Goal: Feedback & Contribution: Submit feedback/report problem

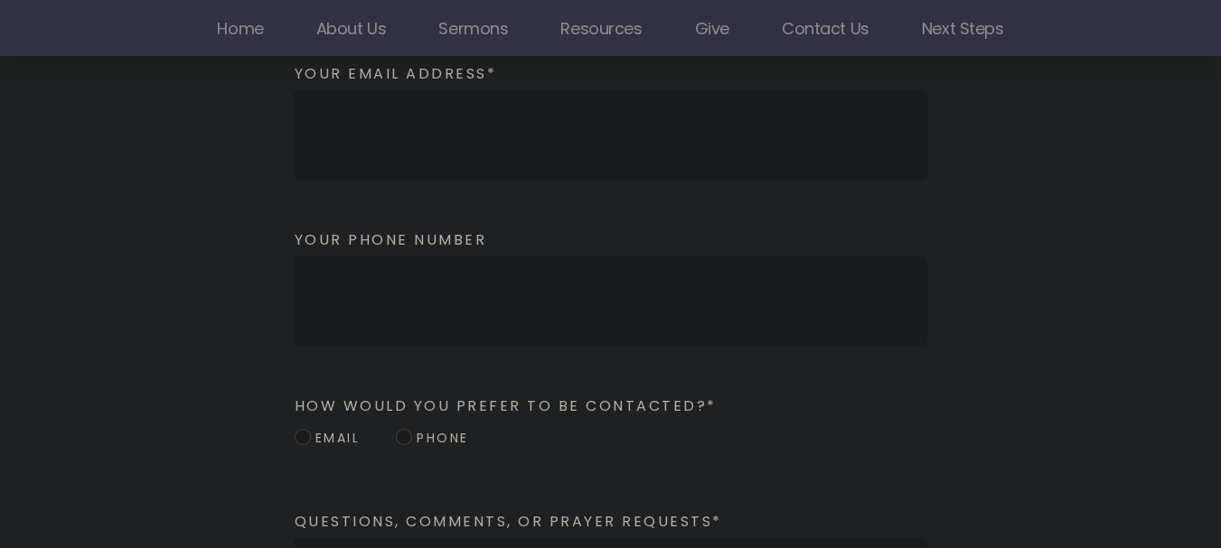
scroll to position [1988, 0]
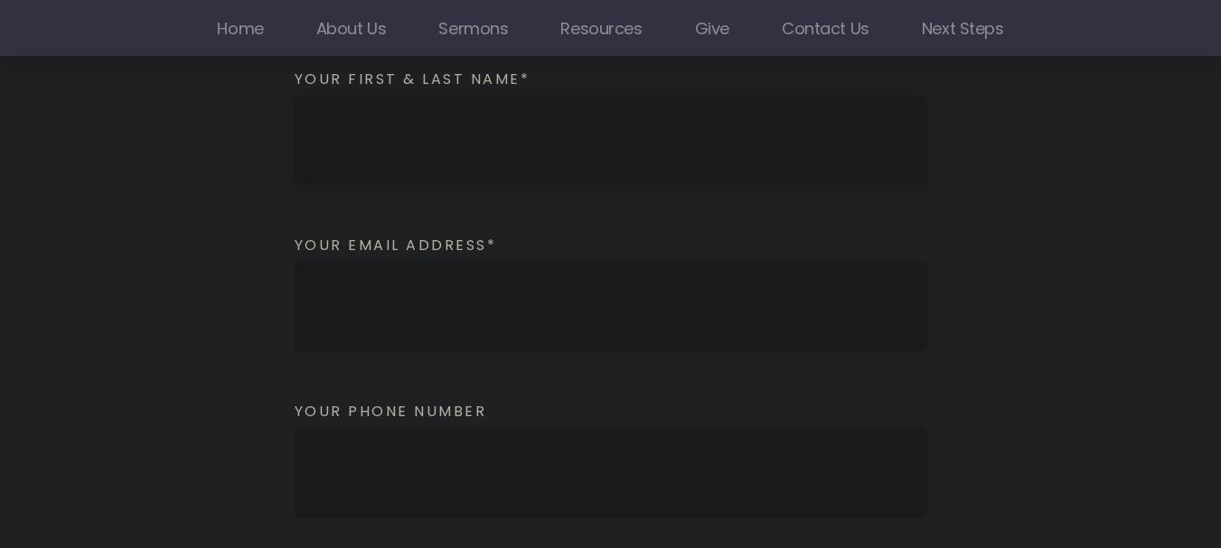
click at [374, 163] on input "text" at bounding box center [611, 140] width 632 height 89
type input "[PERSON_NAME]"
click at [342, 307] on input "email" at bounding box center [611, 306] width 632 height 89
type input "[PERSON_NAME][EMAIL_ADDRESS][DOMAIN_NAME]"
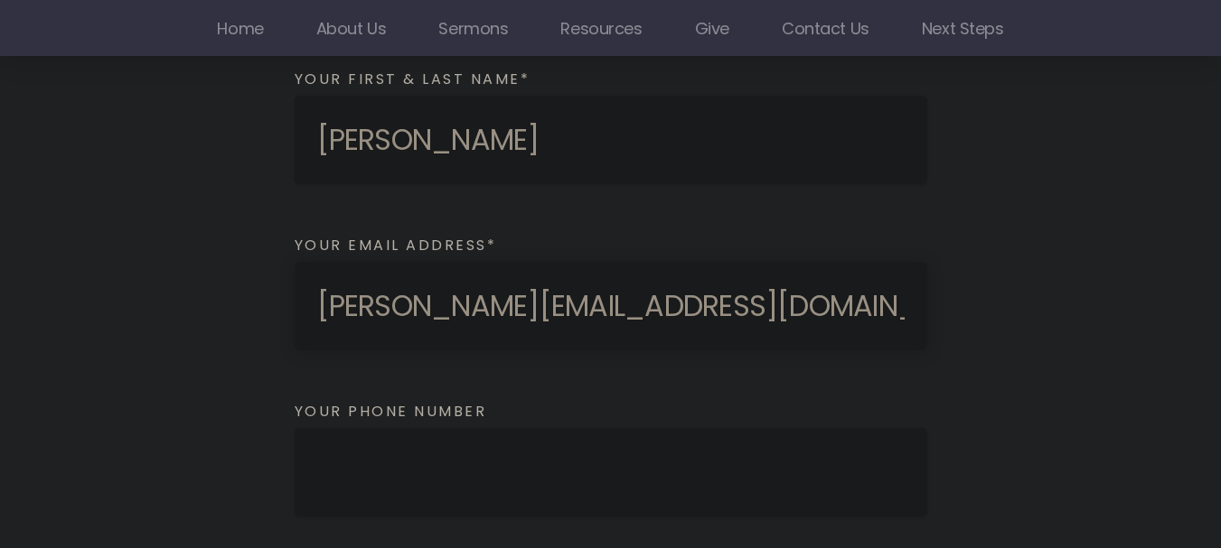
click at [397, 466] on input "text" at bounding box center [611, 472] width 632 height 89
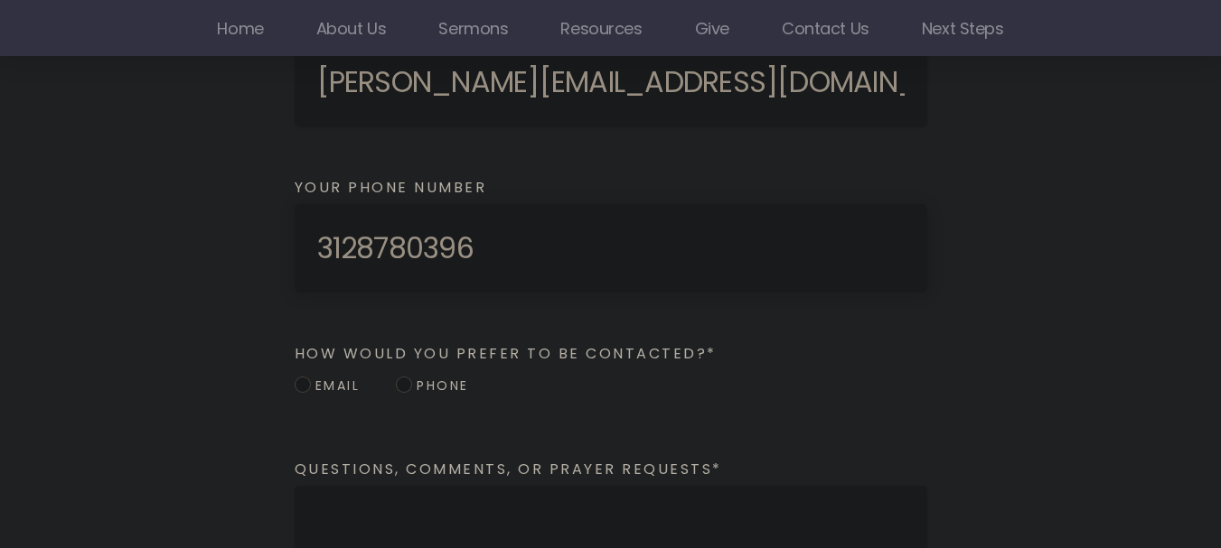
scroll to position [2259, 0]
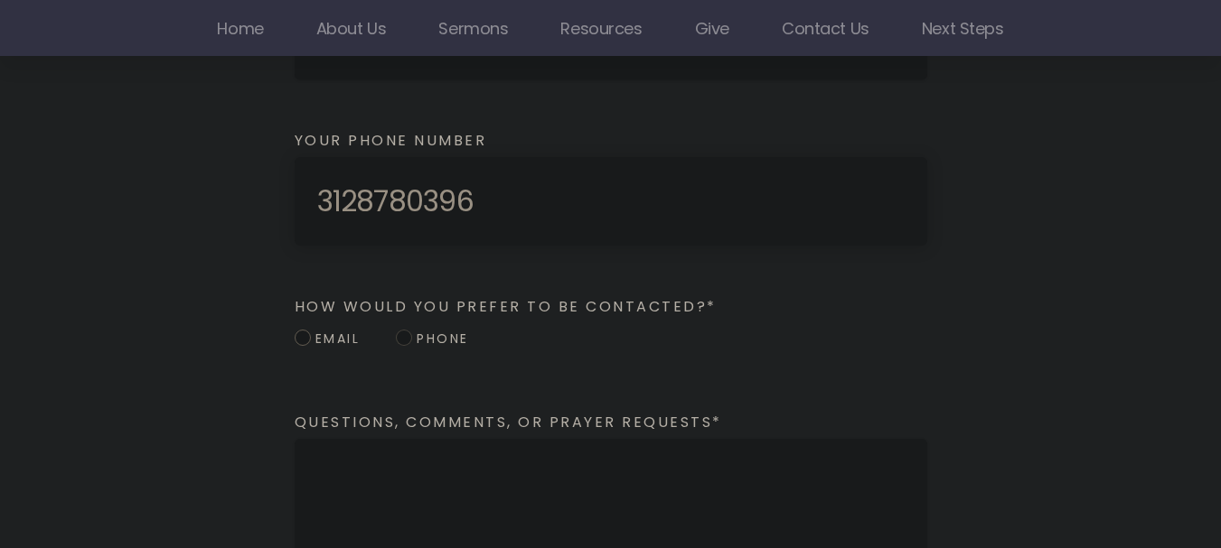
type input "3128780396"
click at [302, 339] on span at bounding box center [303, 338] width 16 height 16
click at [302, 339] on input "Email" at bounding box center [303, 339] width 16 height 19
radio input "true"
click at [377, 487] on textarea at bounding box center [611, 547] width 632 height 217
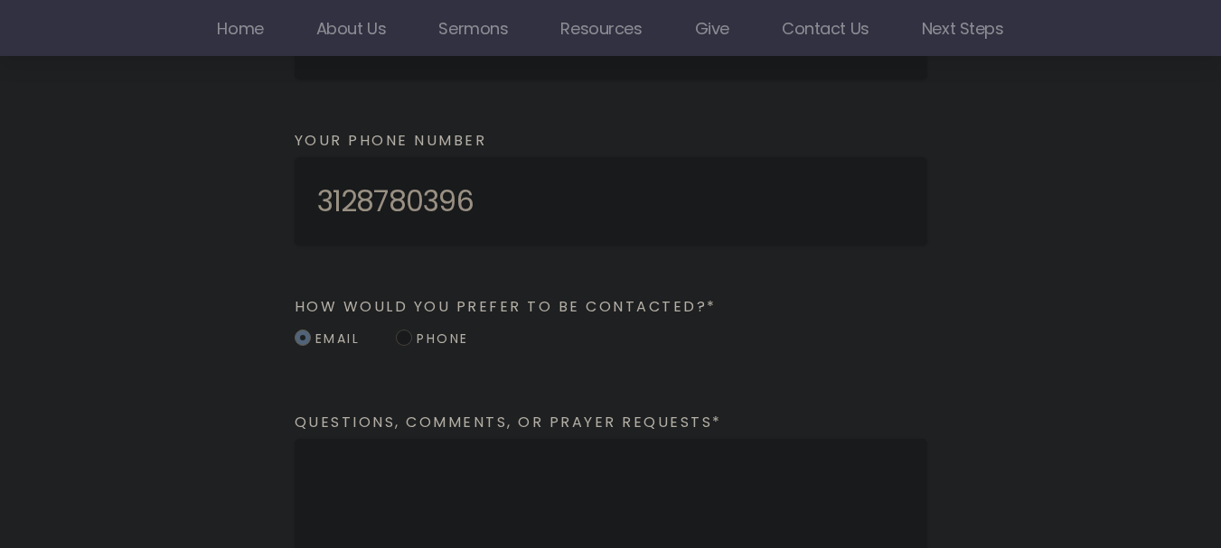
click at [380, 482] on textarea at bounding box center [611, 547] width 632 height 217
paste textarea "Hi, I represent an SEO company that specializes in getting you AI citations and…"
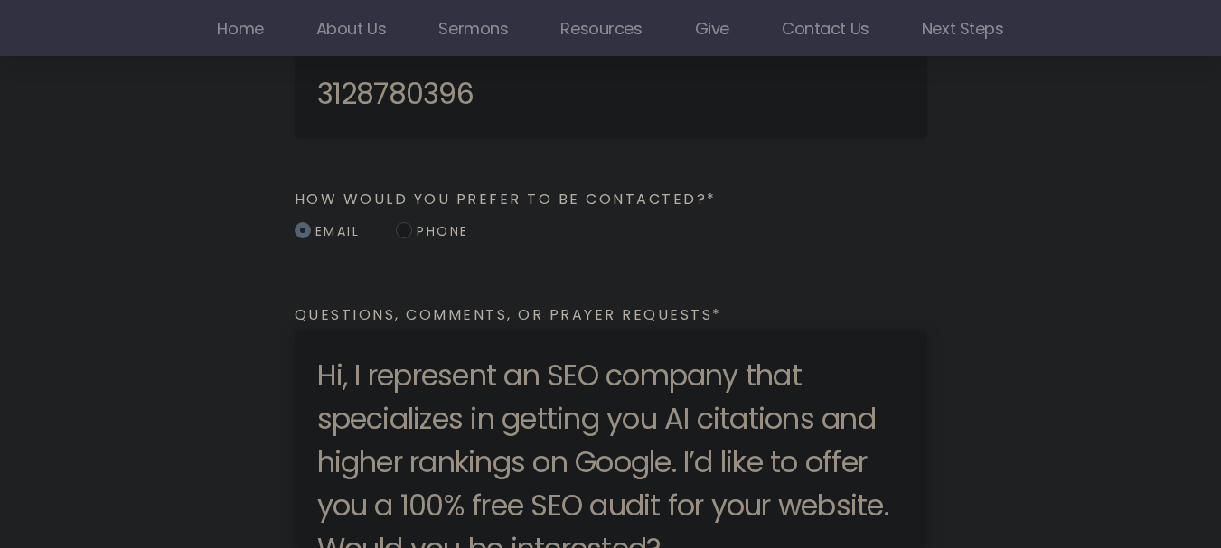
scroll to position [21, 0]
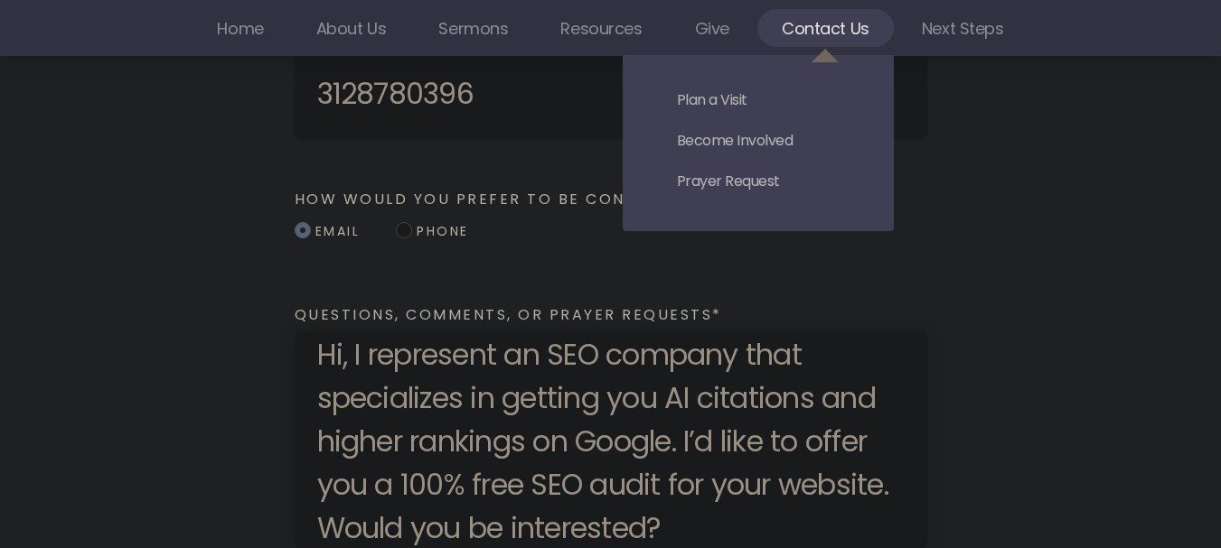
type textarea "Hi, I represent an SEO company that specializes in getting you AI citations and…"
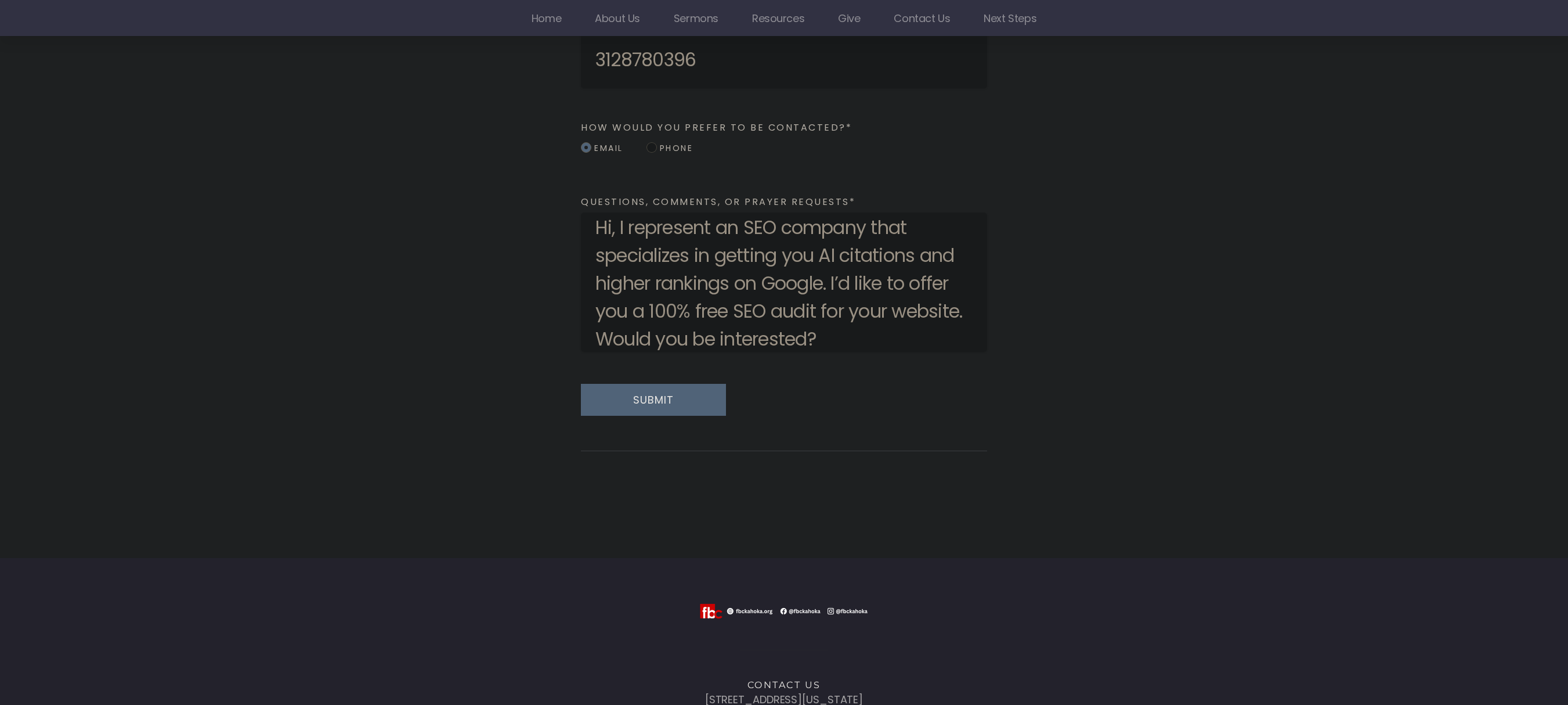
scroll to position [14, 0]
click at [647, 352] on button "Submit" at bounding box center [653, 400] width 145 height 32
radio input "false"
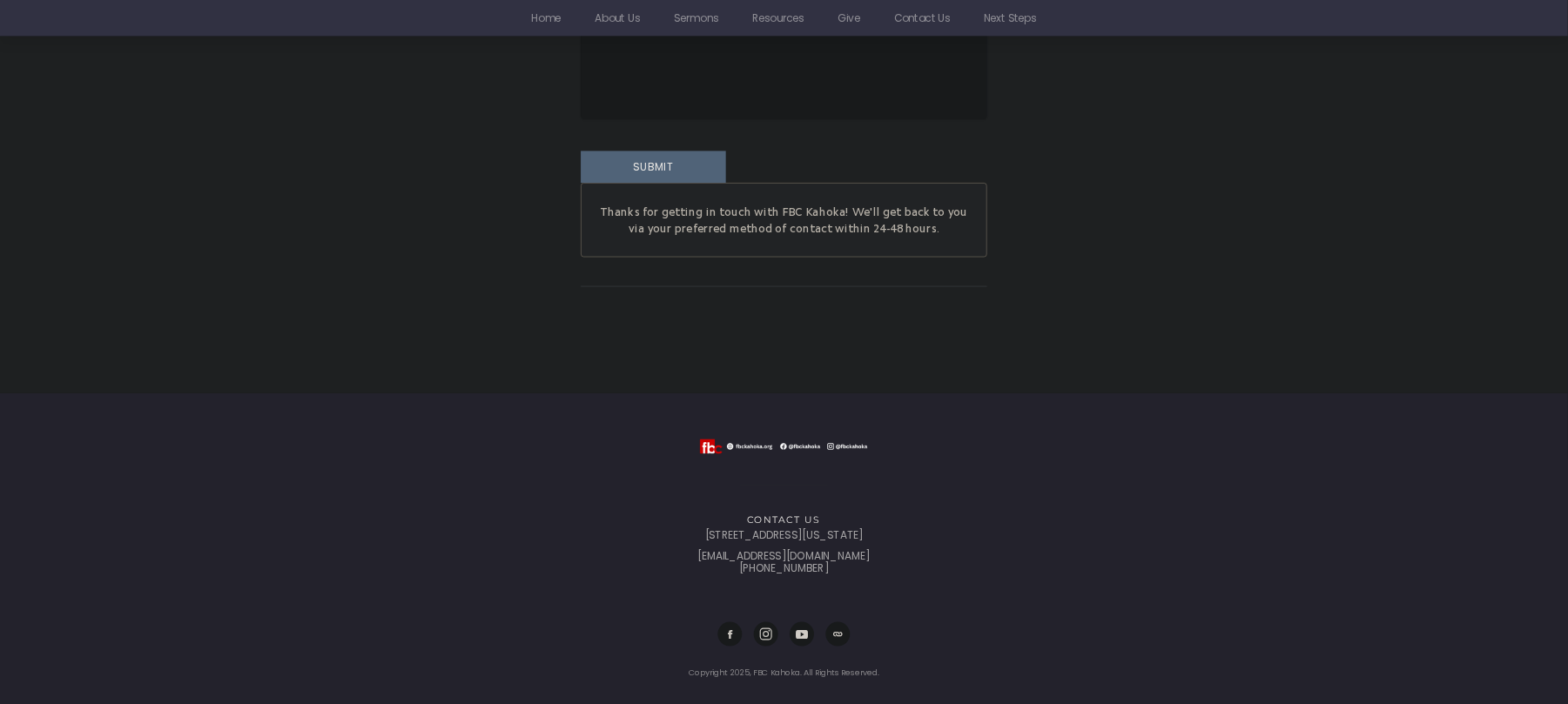
scroll to position [2652, 0]
